Goal: Task Accomplishment & Management: Use online tool/utility

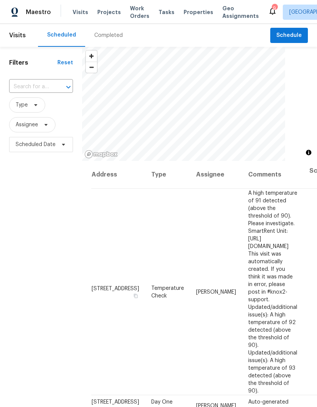
click at [43, 85] on input "text" at bounding box center [30, 87] width 43 height 12
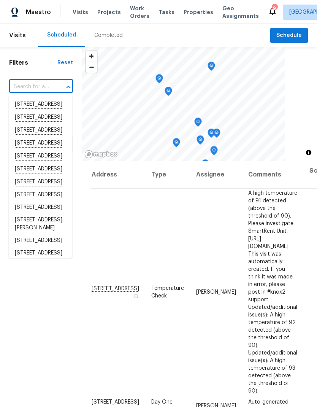
click at [23, 86] on input "text" at bounding box center [30, 87] width 43 height 12
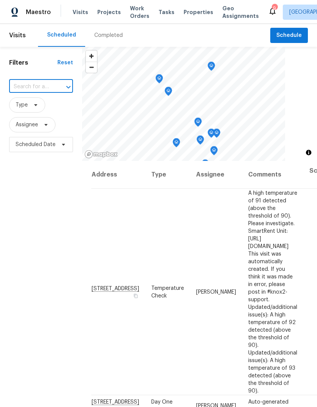
paste input "[STREET_ADDRESS][PERSON_NAME]"
type input "[STREET_ADDRESS][PERSON_NAME]"
click at [30, 114] on li "[STREET_ADDRESS][PERSON_NAME]" at bounding box center [40, 108] width 63 height 21
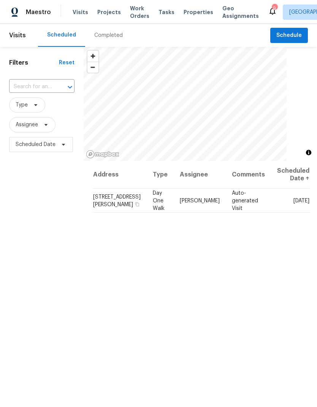
type input "[STREET_ADDRESS][PERSON_NAME]"
click at [188, 12] on span "Properties" at bounding box center [199, 12] width 30 height 8
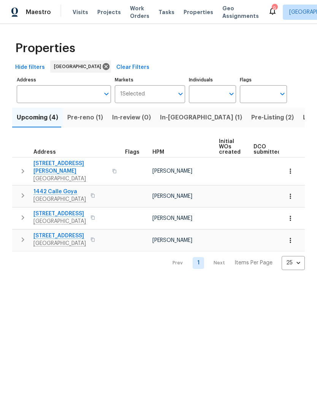
click at [81, 125] on button "Pre-reno (1)" at bounding box center [85, 118] width 45 height 20
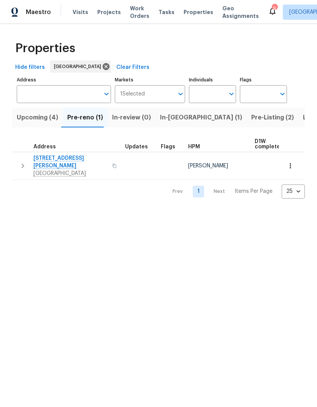
click at [50, 162] on span "1885 Leon Ave" at bounding box center [70, 161] width 74 height 15
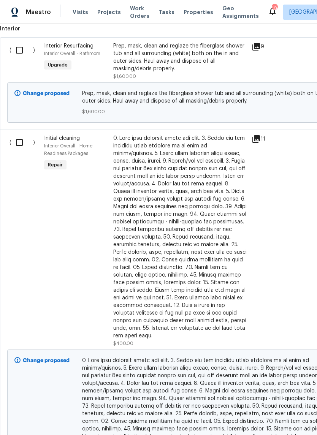
scroll to position [991, 0]
click at [18, 150] on input "checkbox" at bounding box center [22, 143] width 22 height 16
checkbox input "true"
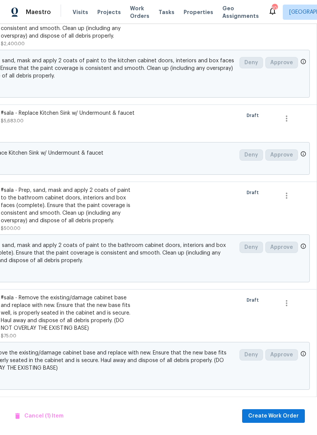
scroll to position [19, 0]
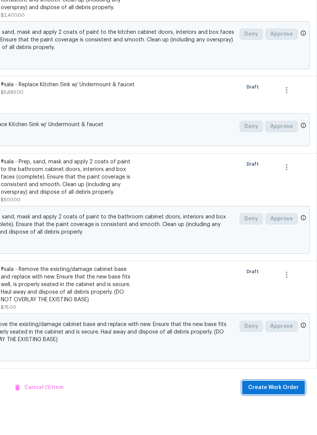
click at [268, 412] on span "Create Work Order" at bounding box center [273, 417] width 51 height 10
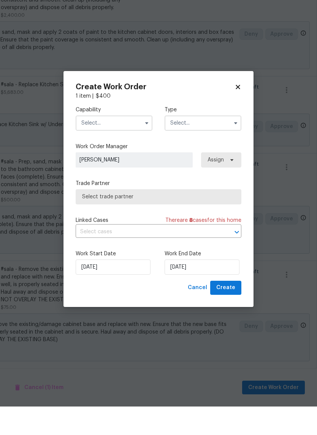
click at [84, 144] on input "text" at bounding box center [114, 151] width 77 height 15
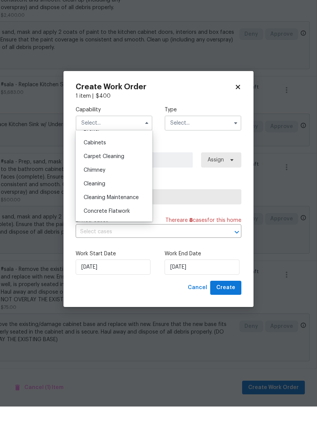
scroll to position [67, 0]
click at [90, 208] on span "Cleaning" at bounding box center [95, 210] width 22 height 5
type input "Cleaning"
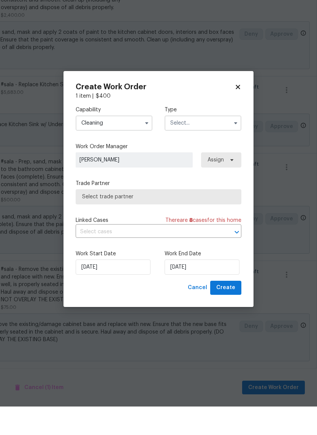
click at [211, 144] on input "text" at bounding box center [203, 151] width 77 height 15
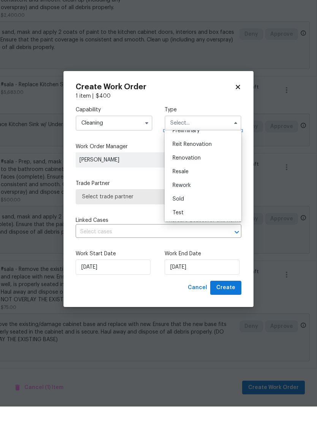
scroll to position [173, 0]
click at [201, 180] on div "Renovation" at bounding box center [203, 187] width 73 height 14
type input "Renovation"
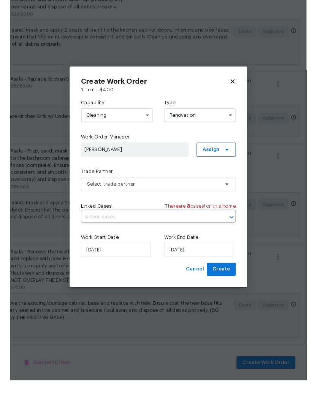
scroll to position [0, 0]
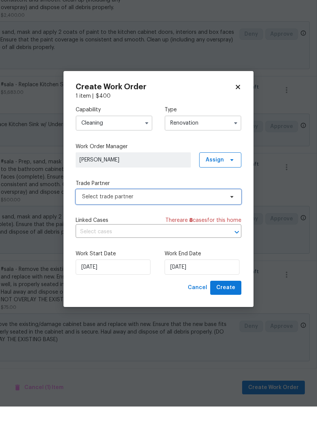
click at [197, 222] on span "Select trade partner" at bounding box center [153, 226] width 142 height 8
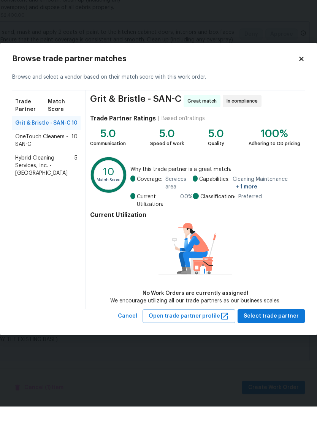
click at [32, 183] on span "Hybrid Cleaning Services, Inc. - SAN-C" at bounding box center [44, 194] width 59 height 23
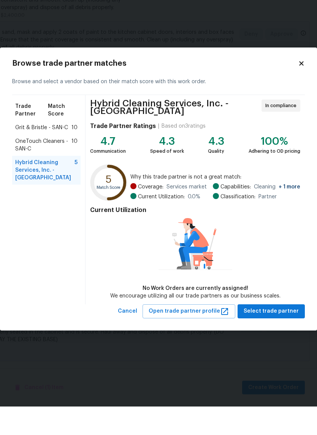
click at [287, 298] on div "Current Utilization No Work Orders are currently assigned! We encourage utilizi…" at bounding box center [195, 280] width 210 height 97
click at [282, 335] on span "Select trade partner" at bounding box center [271, 340] width 55 height 10
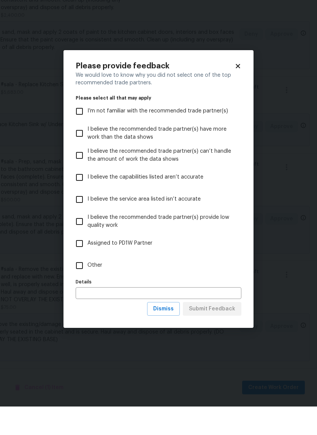
click at [78, 286] on input "Other" at bounding box center [79, 294] width 16 height 16
checkbox input "true"
click at [235, 333] on span "Submit Feedback" at bounding box center [212, 338] width 46 height 10
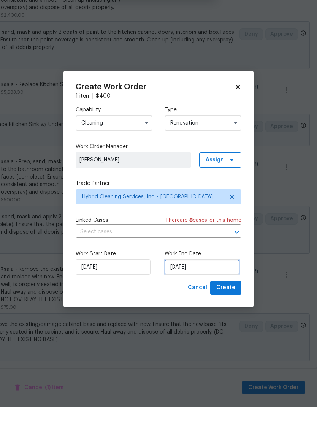
click at [214, 288] on input "[DATE]" at bounding box center [202, 295] width 75 height 15
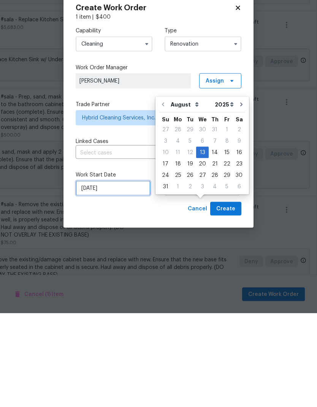
click at [105, 274] on input "[DATE]" at bounding box center [113, 281] width 75 height 15
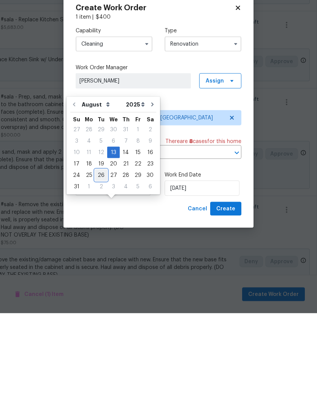
click at [99, 263] on div "26" at bounding box center [101, 268] width 12 height 11
type input "[DATE]"
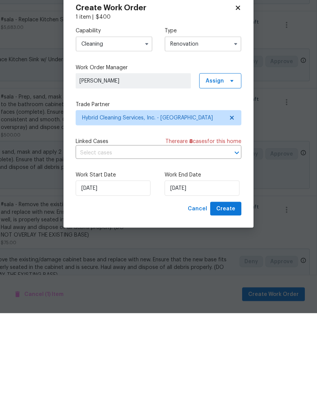
scroll to position [30, 0]
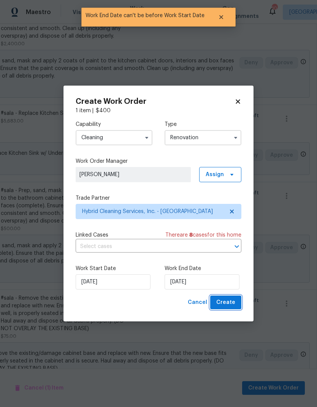
click at [221, 304] on span "Create" at bounding box center [225, 303] width 19 height 10
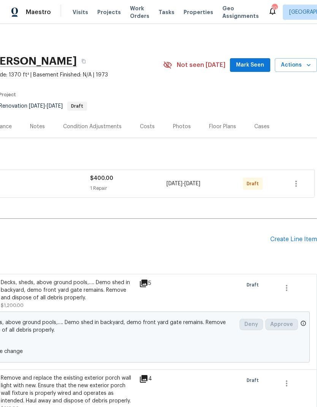
scroll to position [0, 113]
click at [299, 179] on icon "button" at bounding box center [296, 183] width 9 height 9
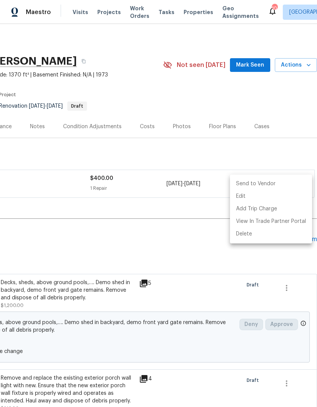
click at [281, 179] on li "Send to Vendor" at bounding box center [271, 184] width 82 height 13
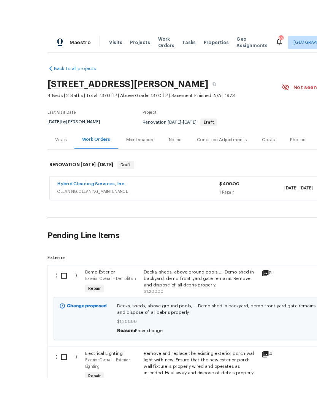
scroll to position [29, 0]
